Goal: Information Seeking & Learning: Learn about a topic

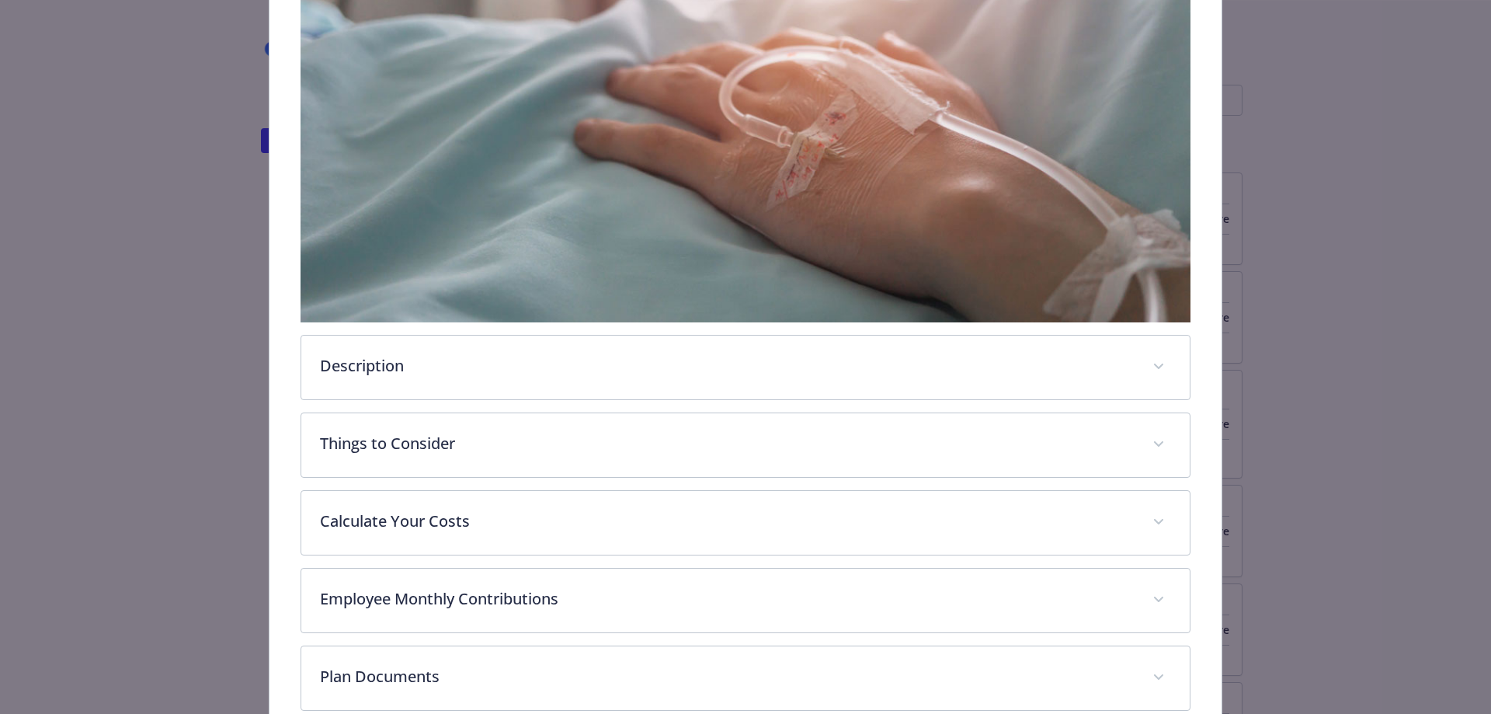
scroll to position [470, 0]
